Goal: Task Accomplishment & Management: Manage account settings

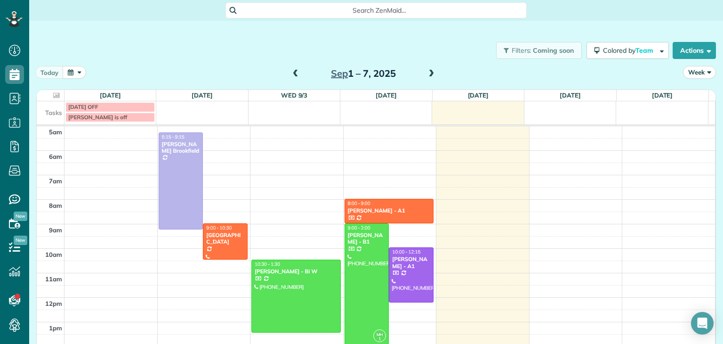
scroll to position [49, 0]
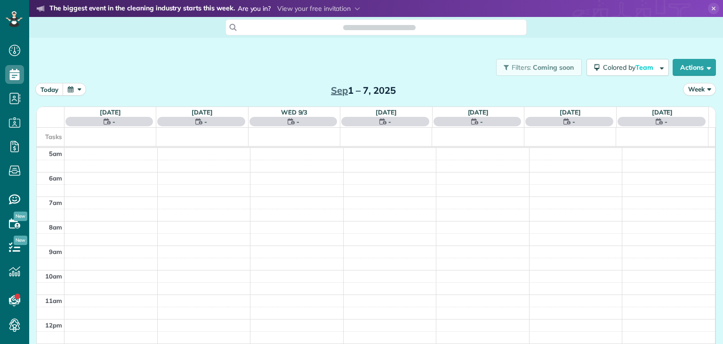
scroll to position [49, 0]
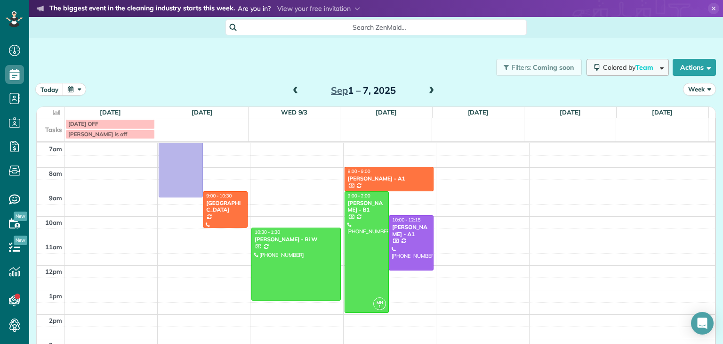
click at [625, 74] on button "Colored by Team" at bounding box center [628, 67] width 82 height 17
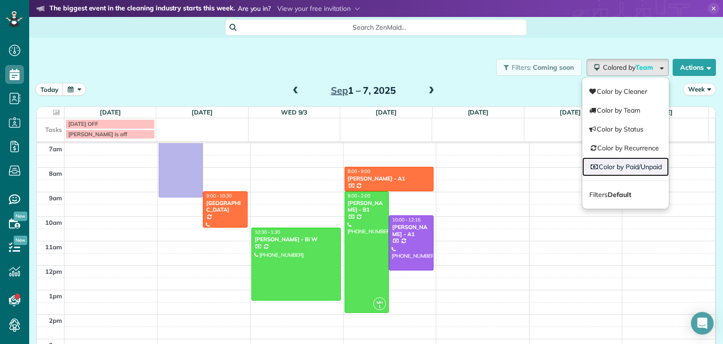
click at [633, 170] on link "Color by Paid/Unpaid" at bounding box center [626, 166] width 87 height 19
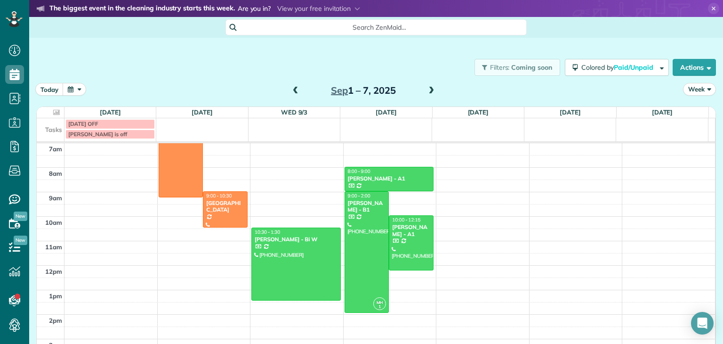
click at [428, 92] on span at bounding box center [431, 91] width 10 height 8
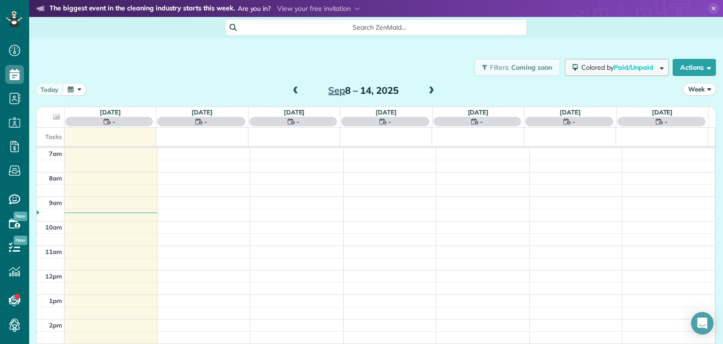
click at [599, 67] on span "Colored by Paid/Unpaid" at bounding box center [619, 67] width 75 height 8
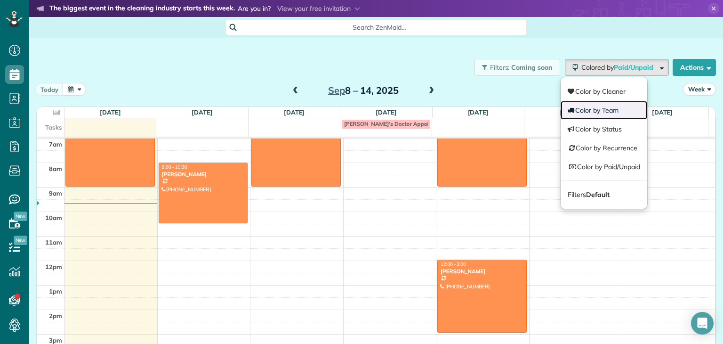
click at [606, 108] on link "Color by Team" at bounding box center [604, 110] width 87 height 19
